Goal: Information Seeking & Learning: Learn about a topic

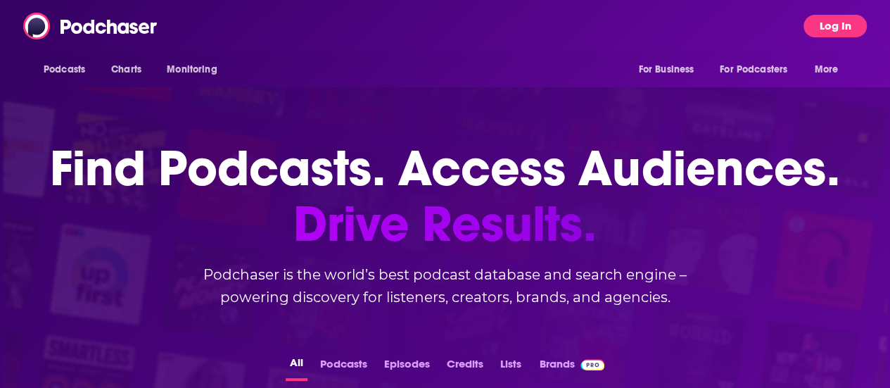
click at [839, 28] on button "Log In" at bounding box center [834, 26] width 63 height 23
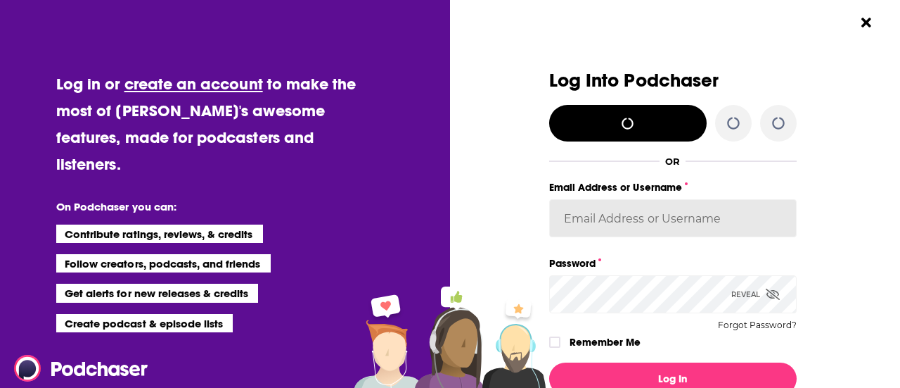
type input "psamuelson01"
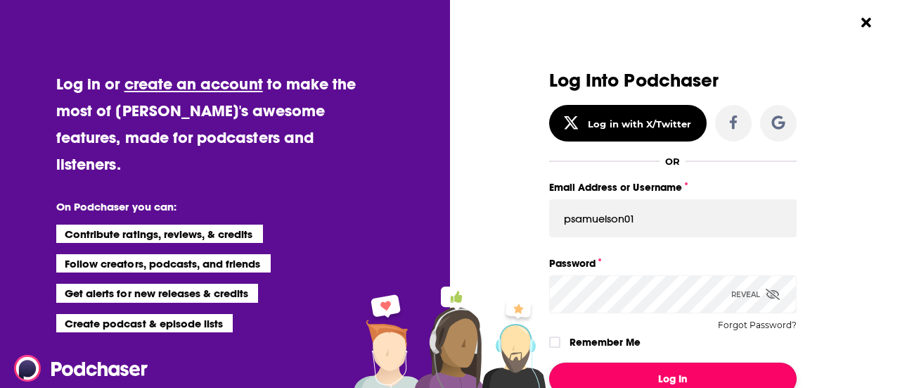
click at [637, 367] on button "Log In" at bounding box center [673, 378] width 248 height 32
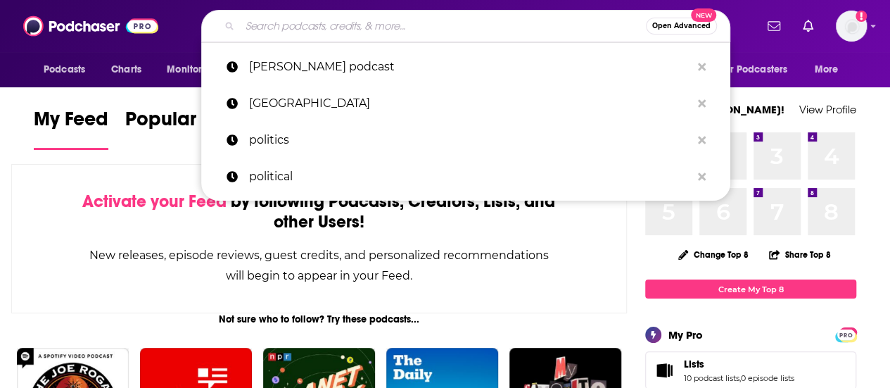
click at [328, 25] on input "Search podcasts, credits, & more..." at bounding box center [443, 26] width 406 height 23
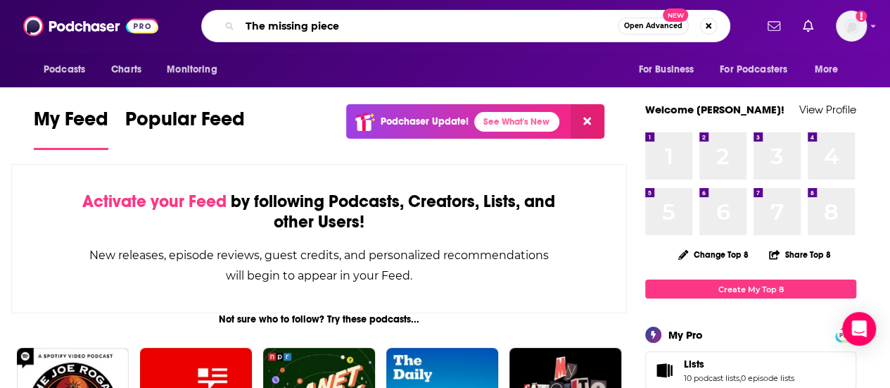
type input "The missing piece"
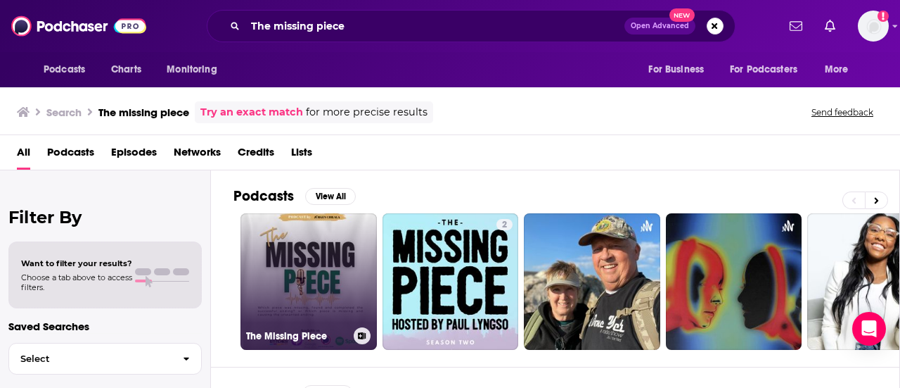
click at [289, 260] on link "The Missing Piece" at bounding box center [309, 281] width 136 height 136
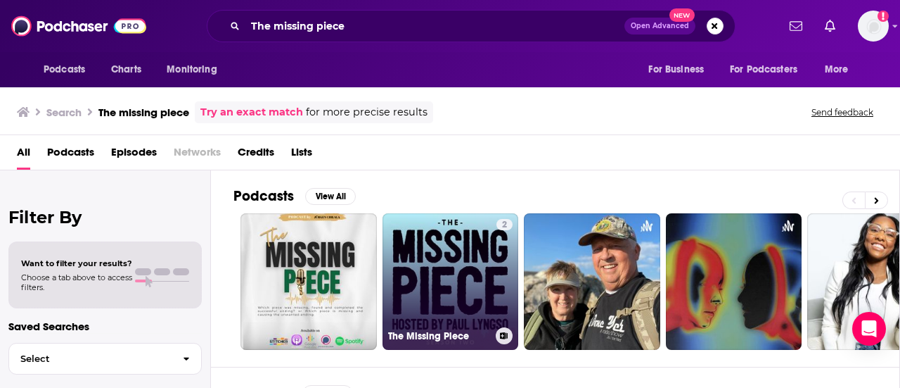
click at [428, 262] on link "2 The Missing Piece" at bounding box center [451, 281] width 136 height 136
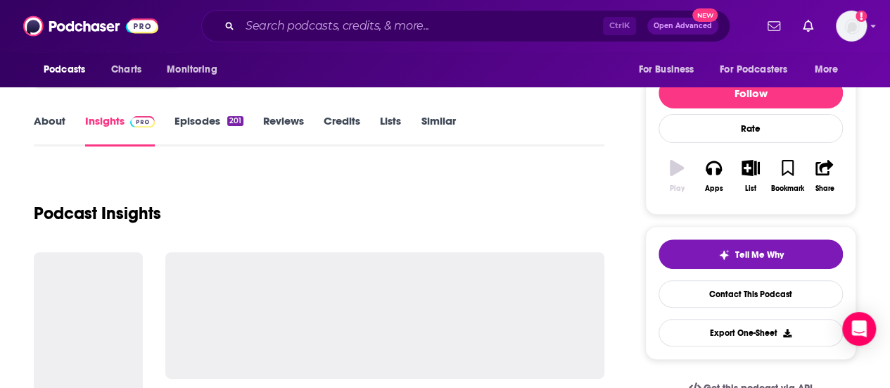
scroll to position [211, 0]
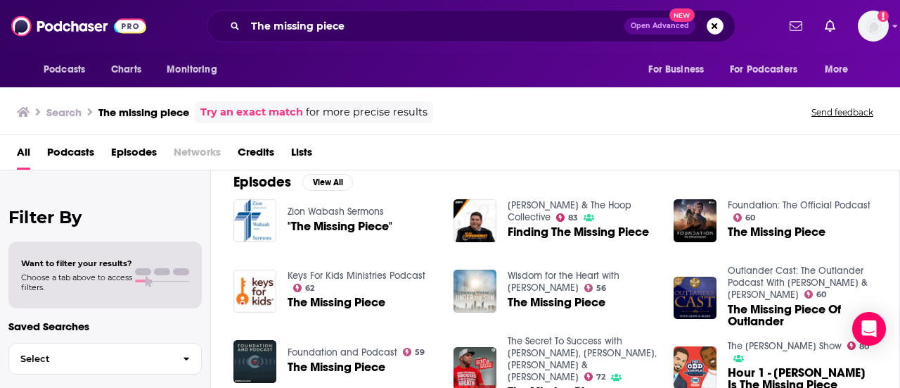
scroll to position [422, 0]
